Goal: Transaction & Acquisition: Purchase product/service

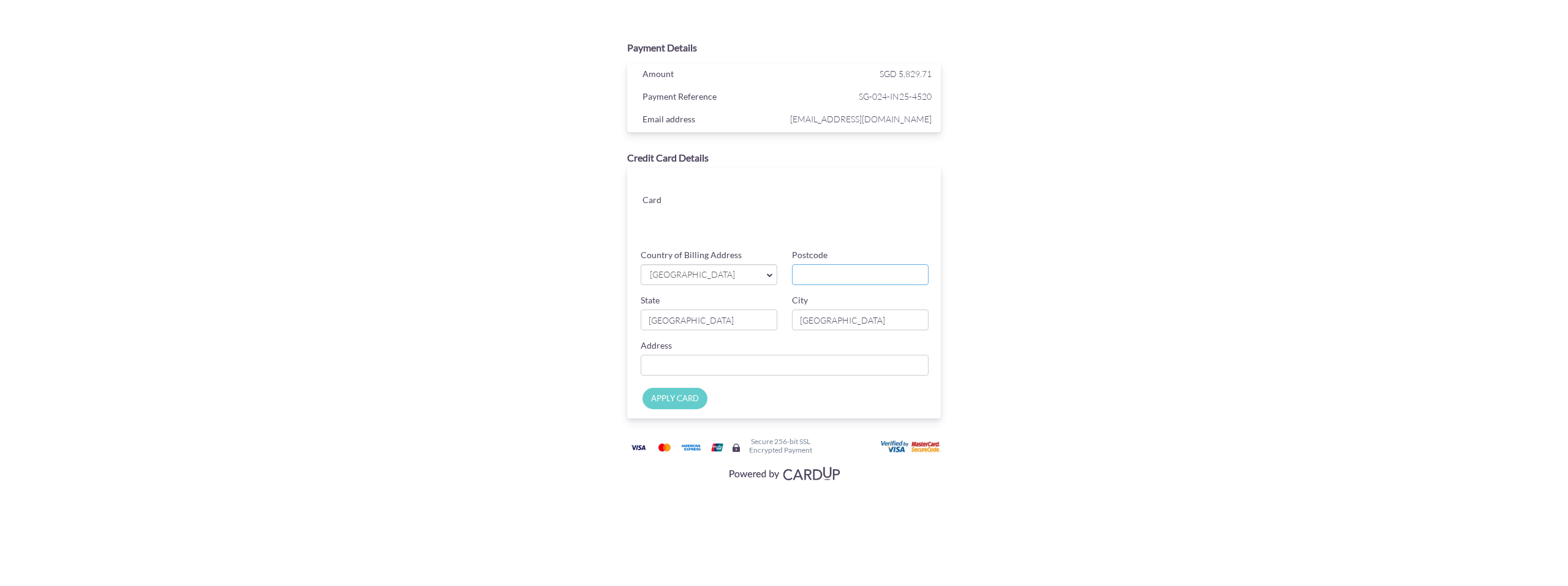
click at [837, 272] on input "Postcode" at bounding box center [860, 275] width 136 height 21
type input "479245"
type input "[STREET_ADDRESS]"
click at [681, 398] on input "APPLY CARD" at bounding box center [675, 399] width 65 height 22
type input "Applying..."
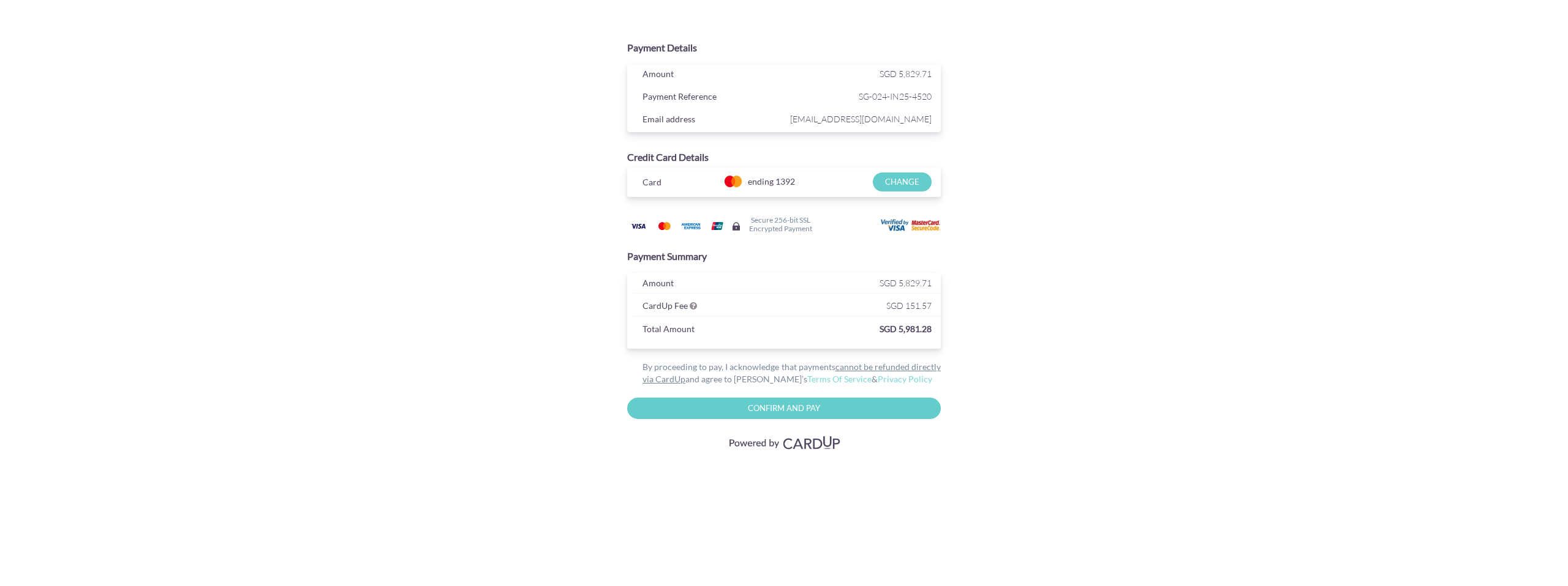
click at [804, 408] on input "Confirm and Pay" at bounding box center [784, 409] width 314 height 22
type input "Please wait..."
